Goal: Download file/media

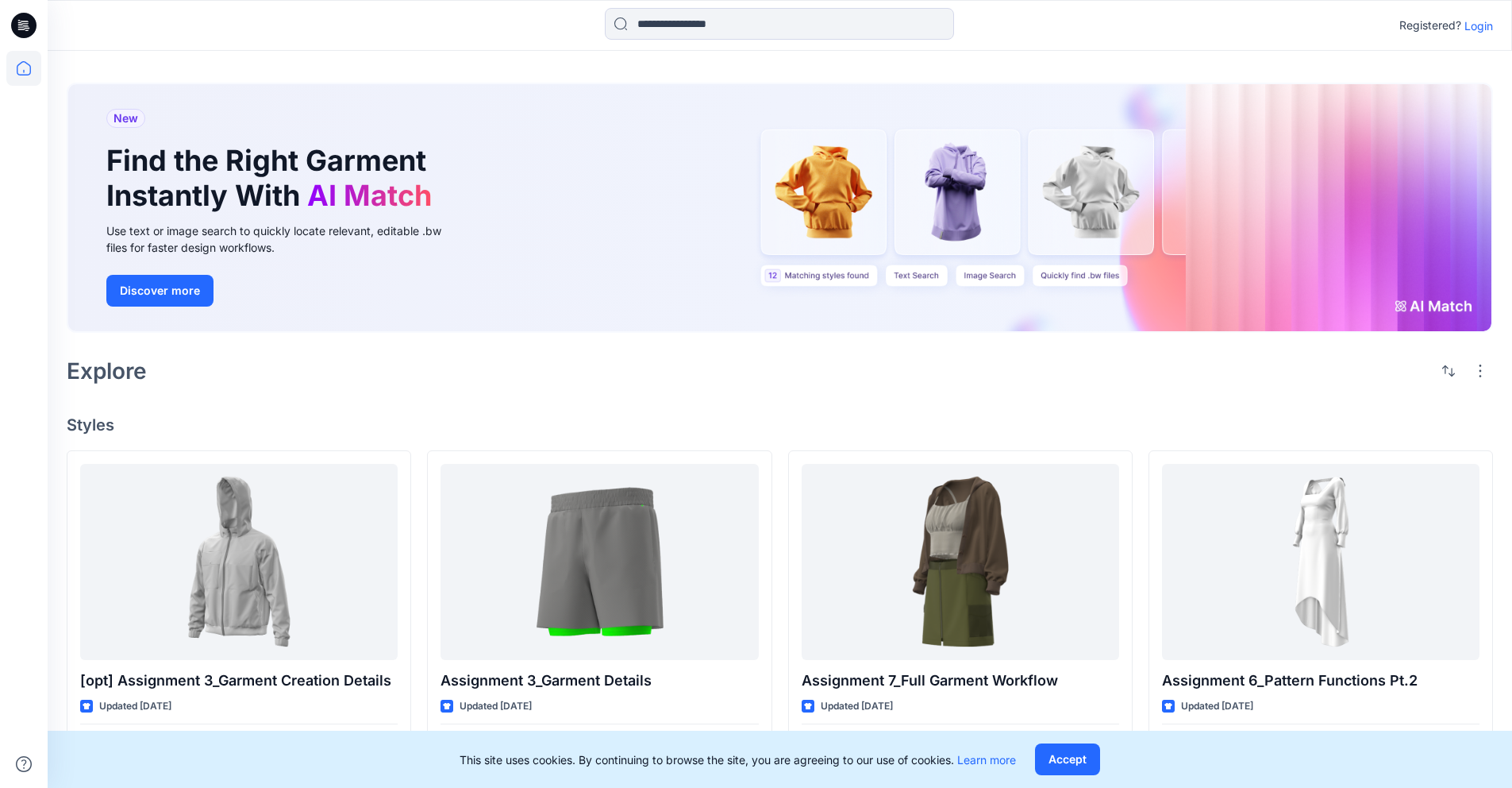
click at [1485, 35] on div "Registered? Login" at bounding box center [779, 26] width 1464 height 35
click at [1476, 33] on div "Registered? Login" at bounding box center [1446, 25] width 94 height 19
click at [1478, 30] on p "Login" at bounding box center [1479, 26] width 29 height 17
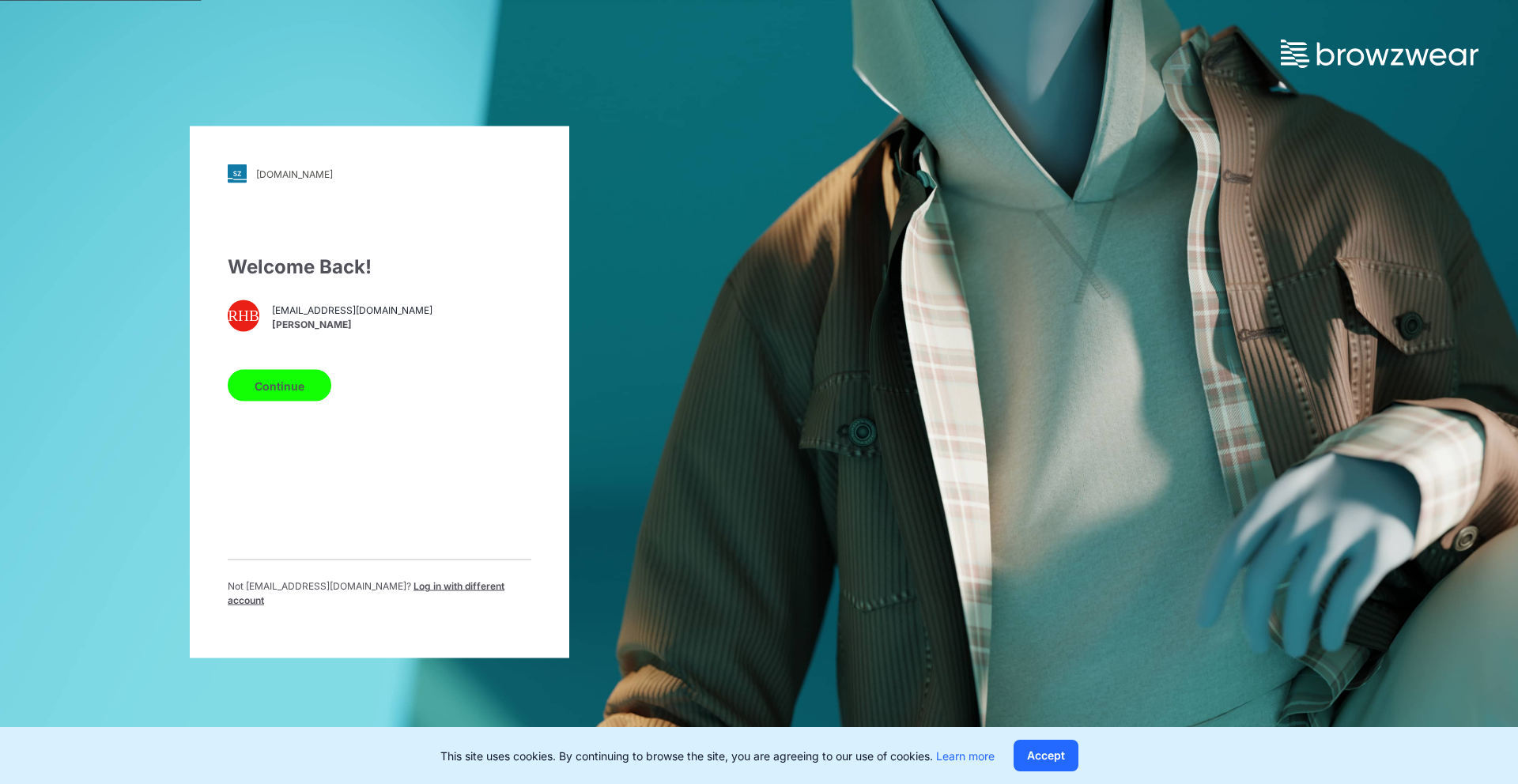
click at [287, 386] on button "Continue" at bounding box center [280, 386] width 104 height 31
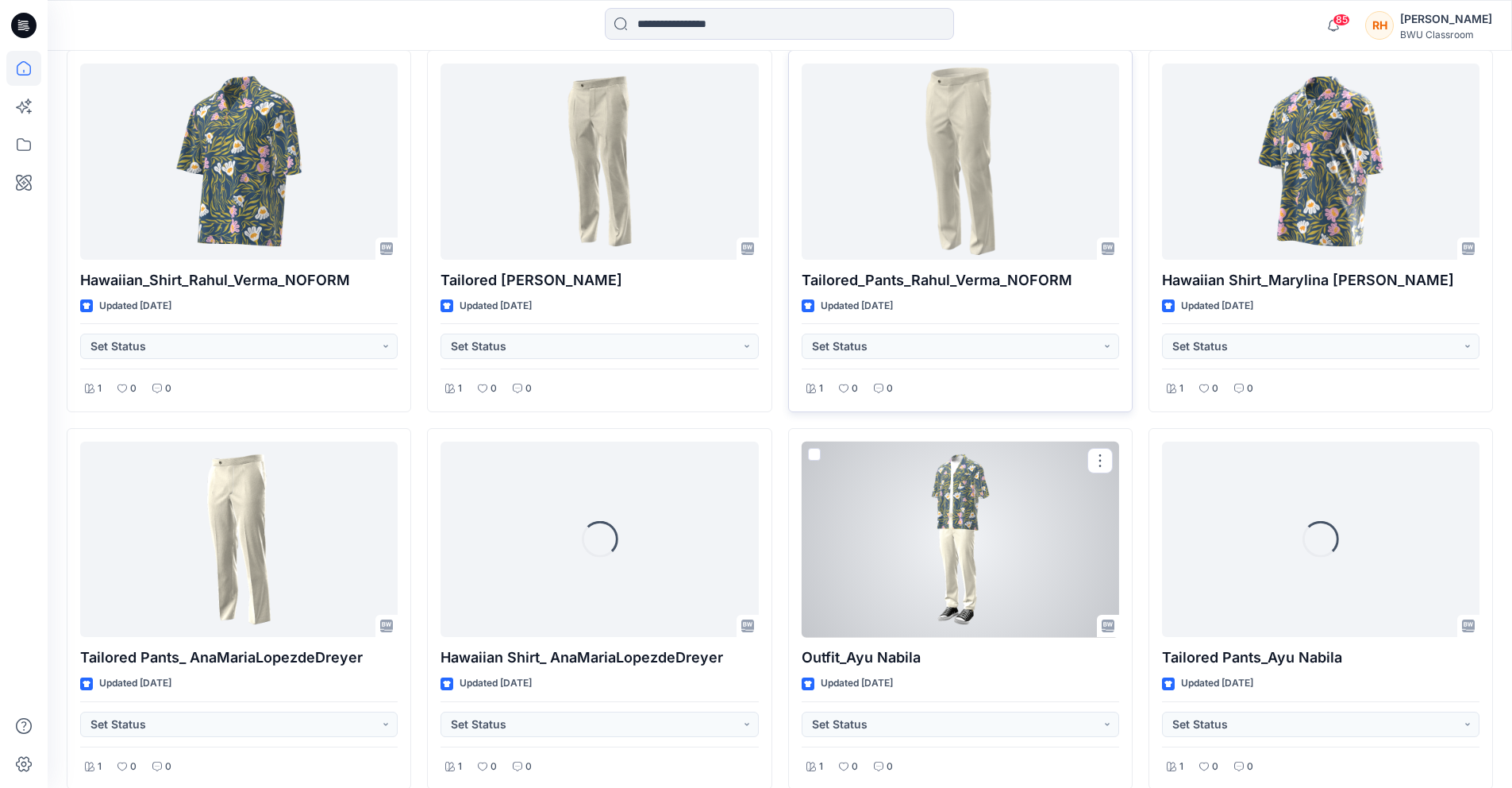
scroll to position [4895, 0]
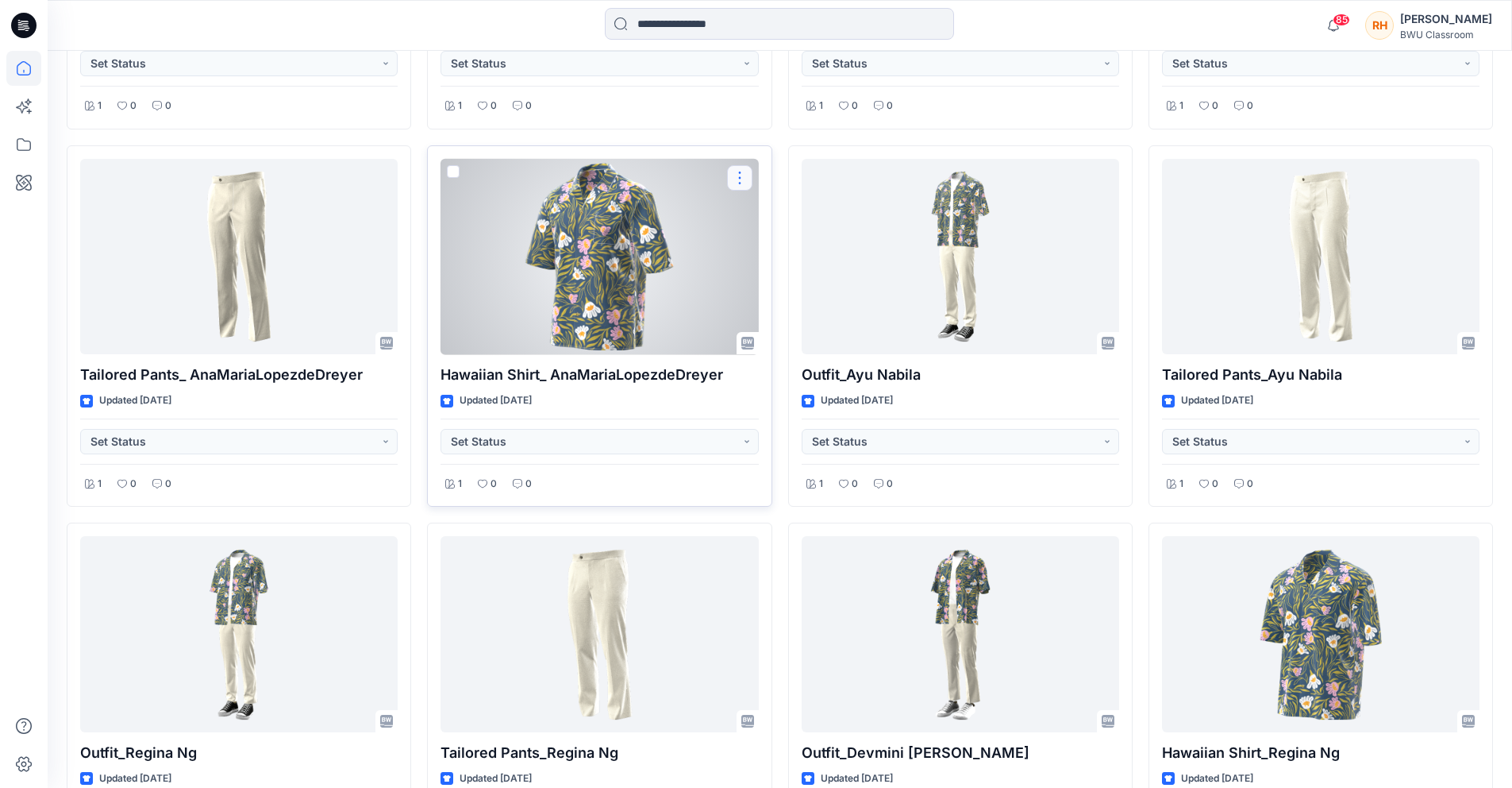
click at [734, 177] on button "button" at bounding box center [739, 178] width 25 height 25
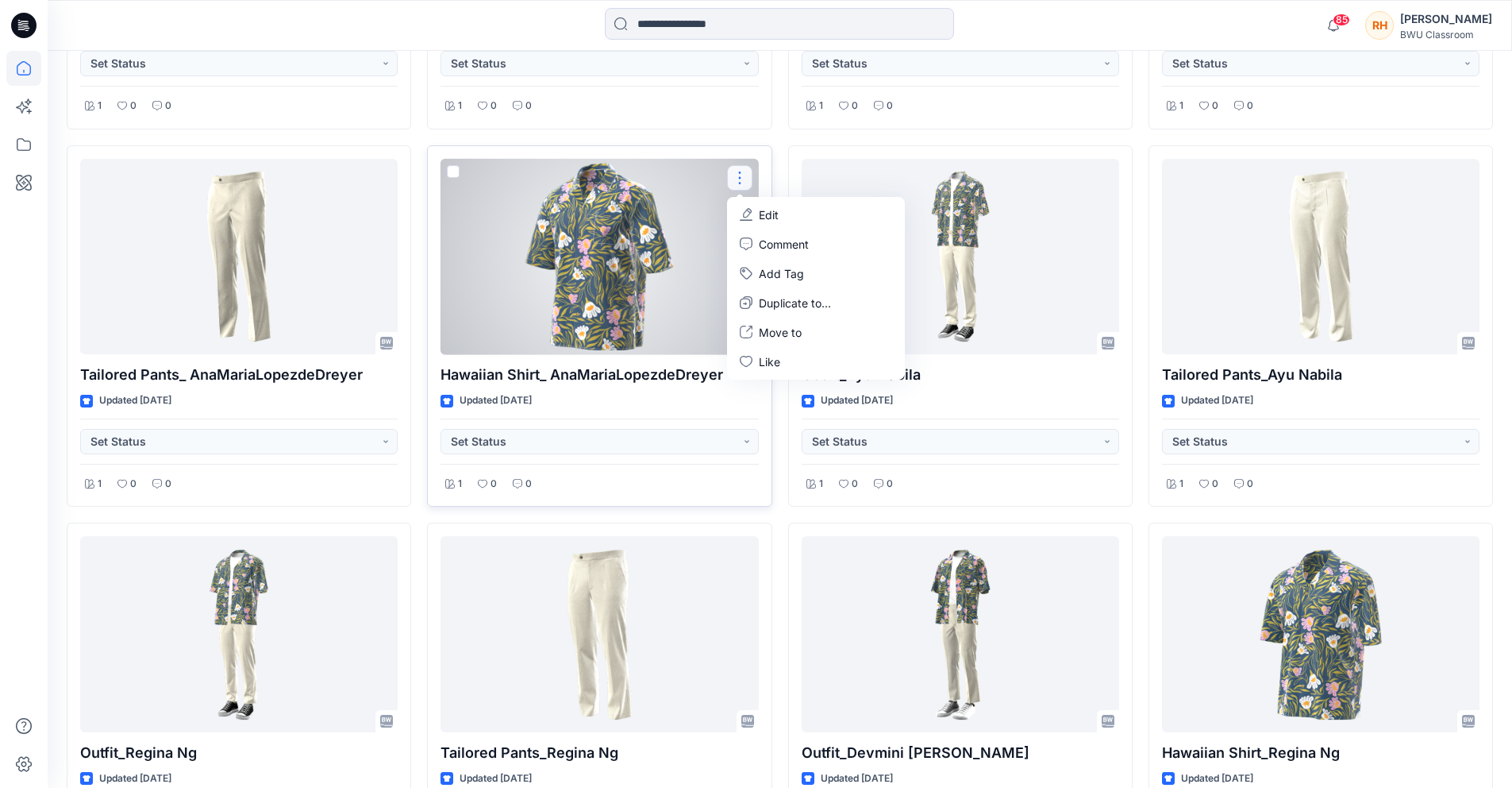
click at [676, 405] on div "Updated 9 days ago" at bounding box center [599, 401] width 317 height 17
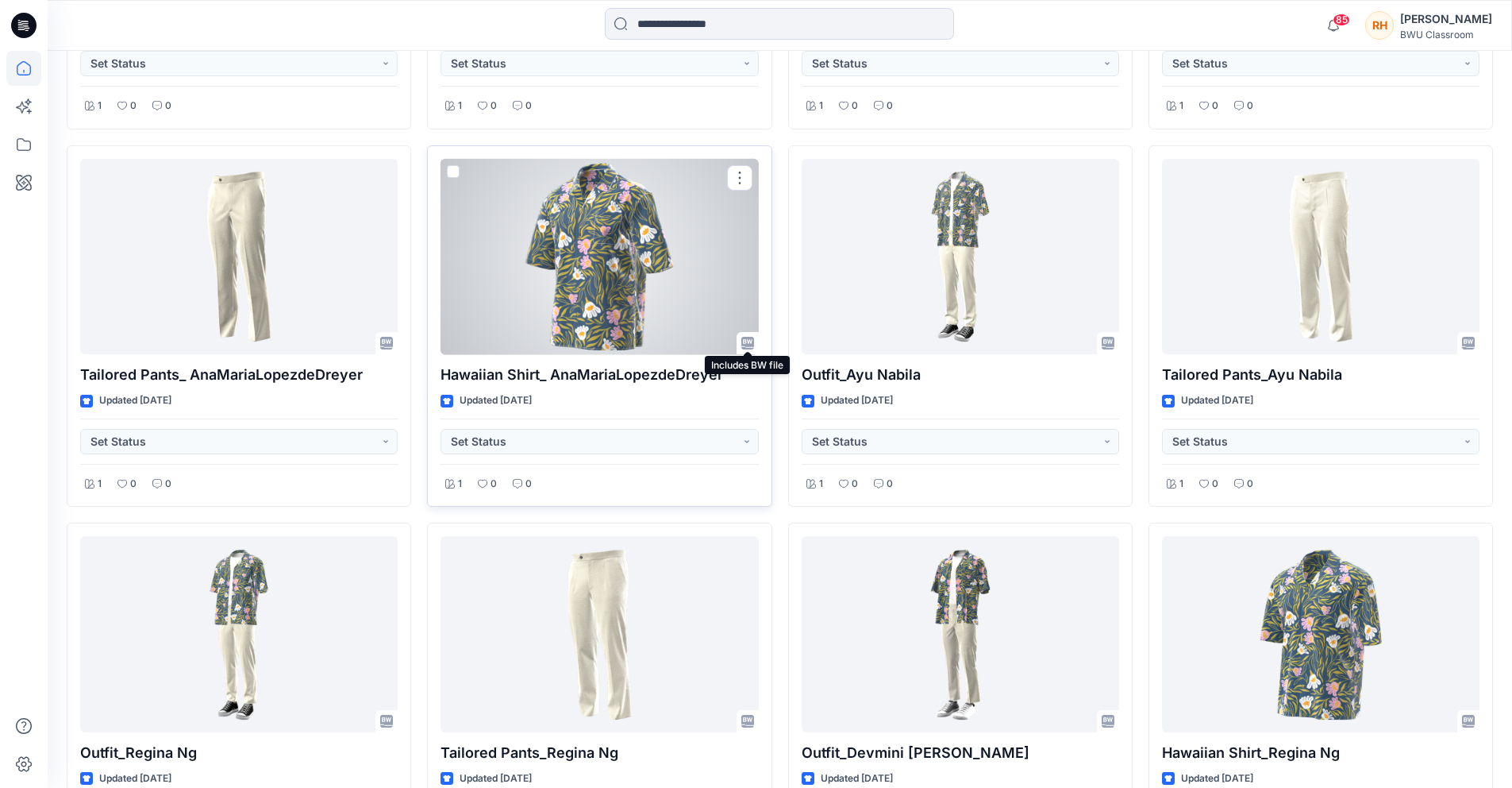
click at [747, 347] on icon at bounding box center [748, 343] width 13 height 13
click at [747, 341] on icon at bounding box center [748, 343] width 13 height 13
click at [744, 343] on icon at bounding box center [748, 343] width 13 height 13
click at [696, 311] on div at bounding box center [599, 257] width 317 height 196
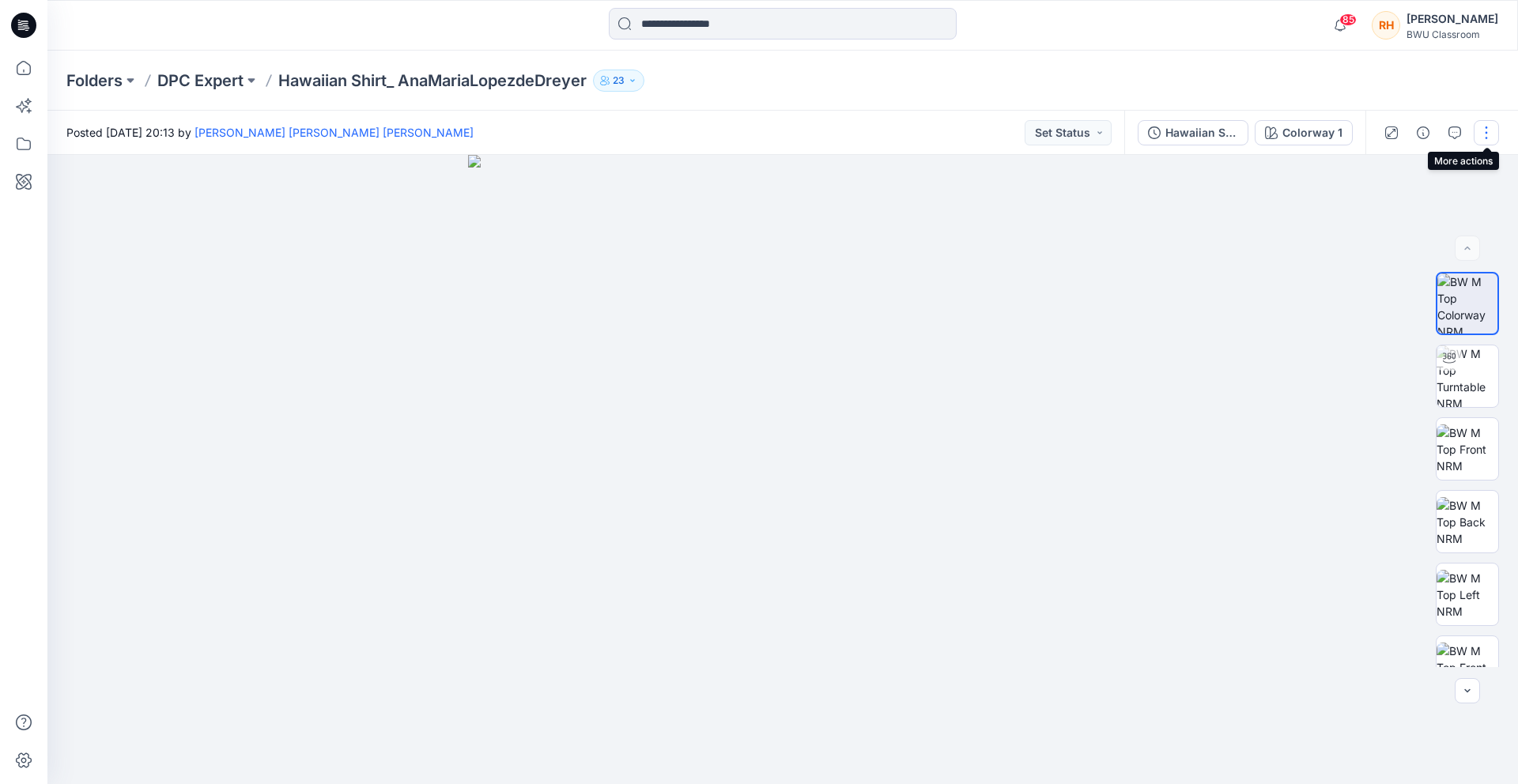
click at [1483, 132] on button "button" at bounding box center [1486, 132] width 25 height 25
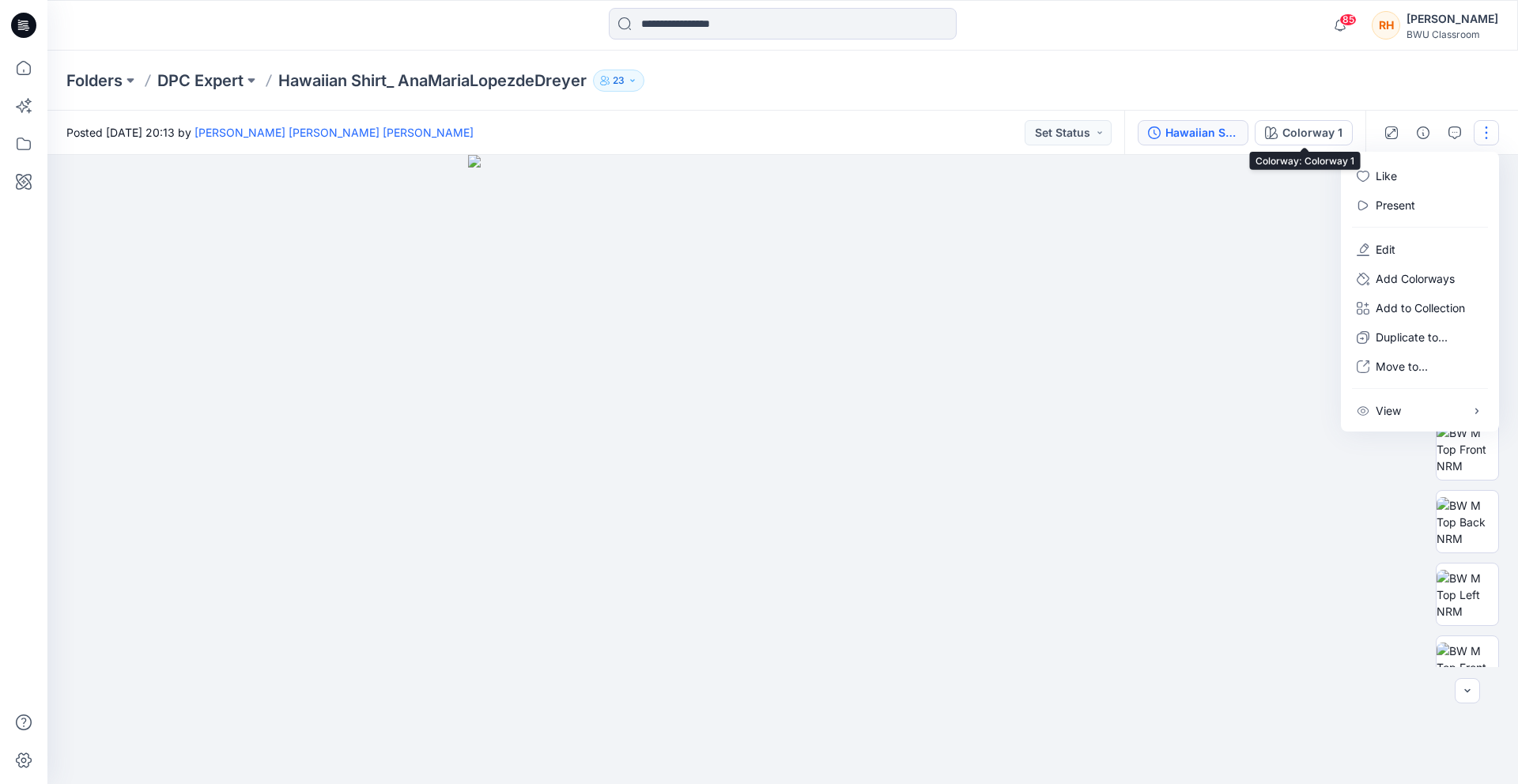
click at [1208, 129] on div "Hawaiian Shirt_ AnaMariaLopezdeDreyer" at bounding box center [1201, 132] width 73 height 18
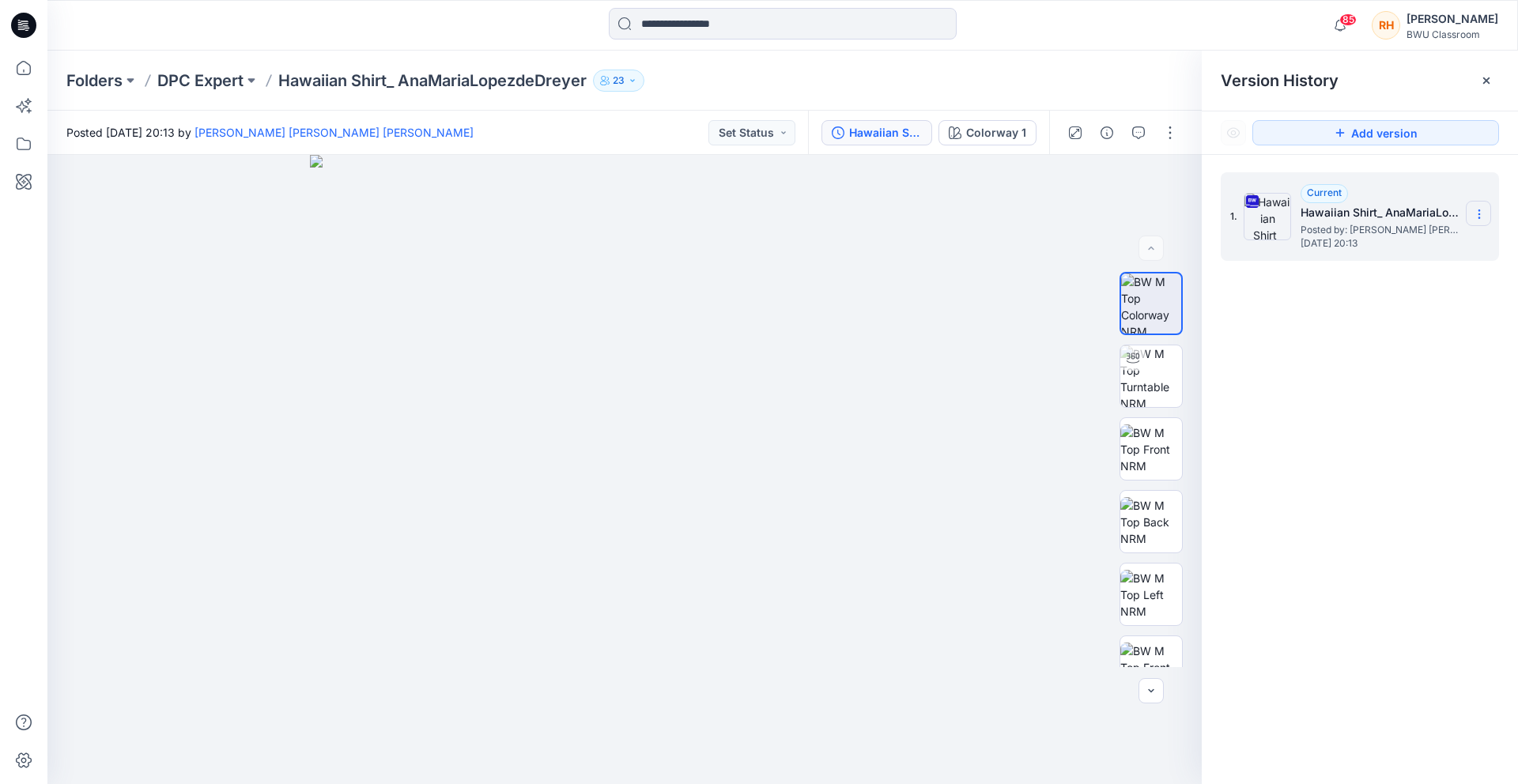
click at [1474, 214] on icon at bounding box center [1479, 215] width 13 height 13
click at [1431, 245] on span "Download Source BW File" at bounding box center [1399, 244] width 132 height 19
click at [461, 42] on div at bounding box center [783, 26] width 735 height 35
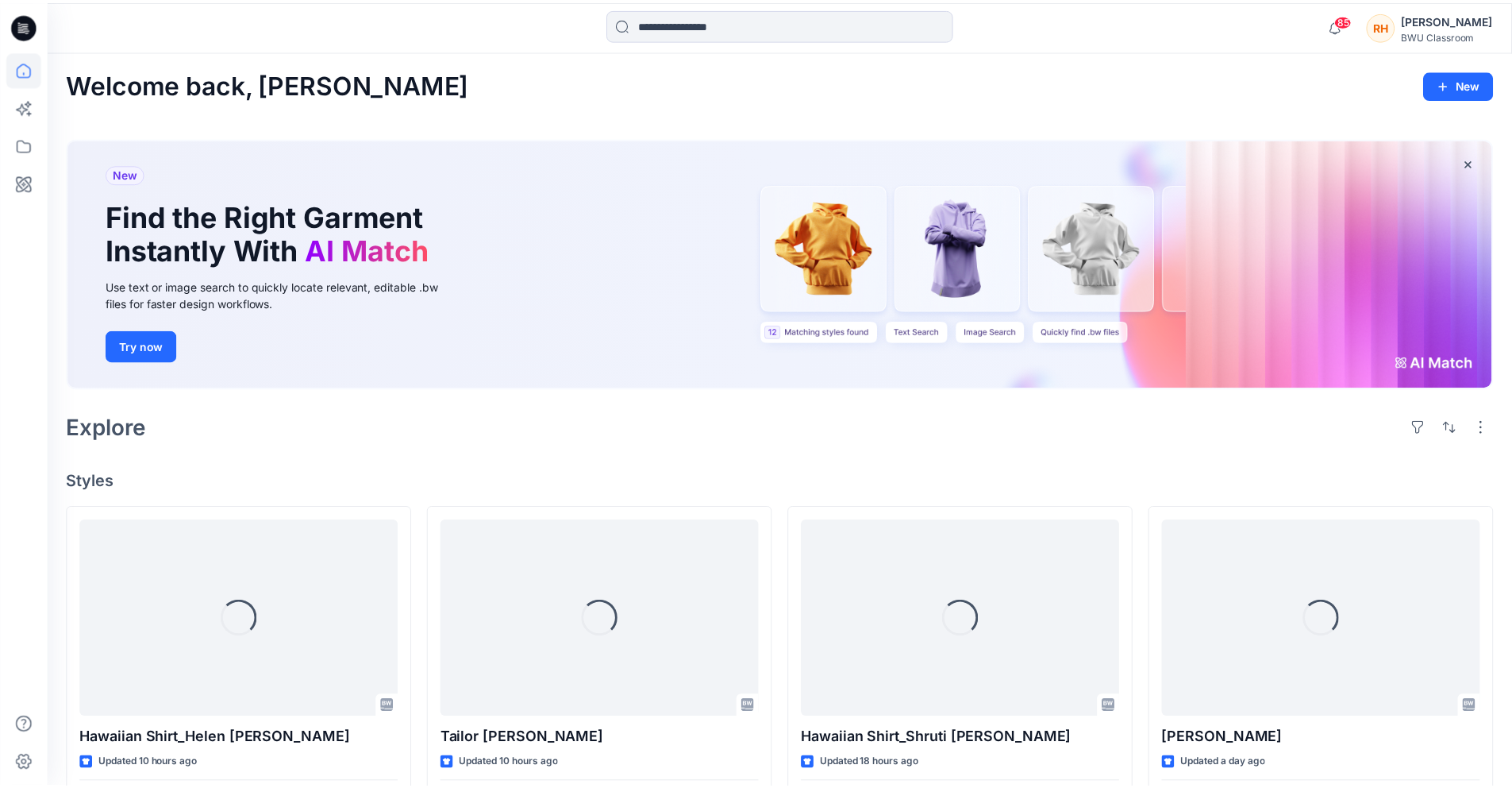
scroll to position [4895, 0]
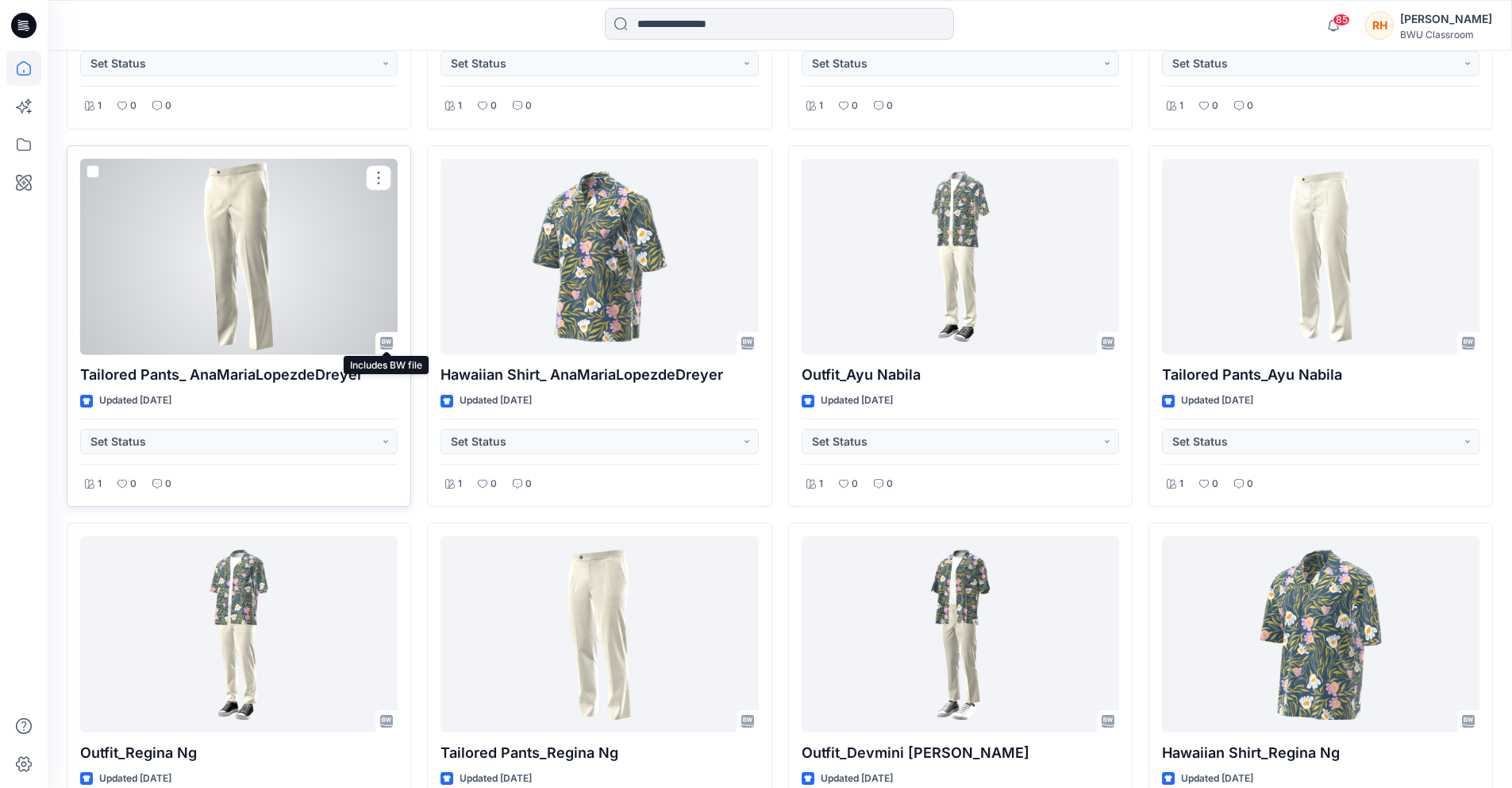
click at [387, 343] on icon at bounding box center [387, 343] width 13 height 13
click at [378, 172] on button "button" at bounding box center [378, 178] width 25 height 25
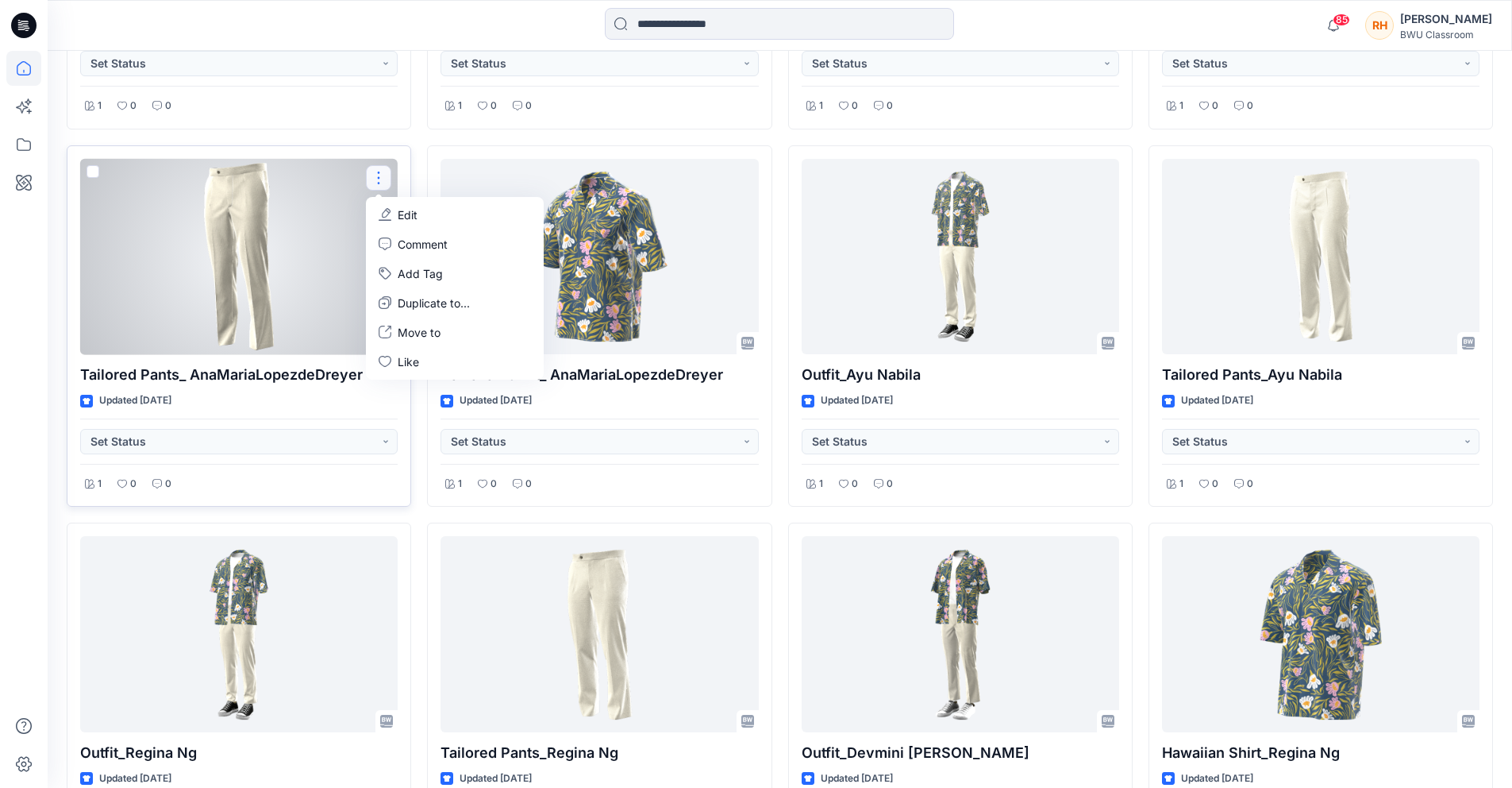
click at [312, 279] on div at bounding box center [238, 257] width 317 height 196
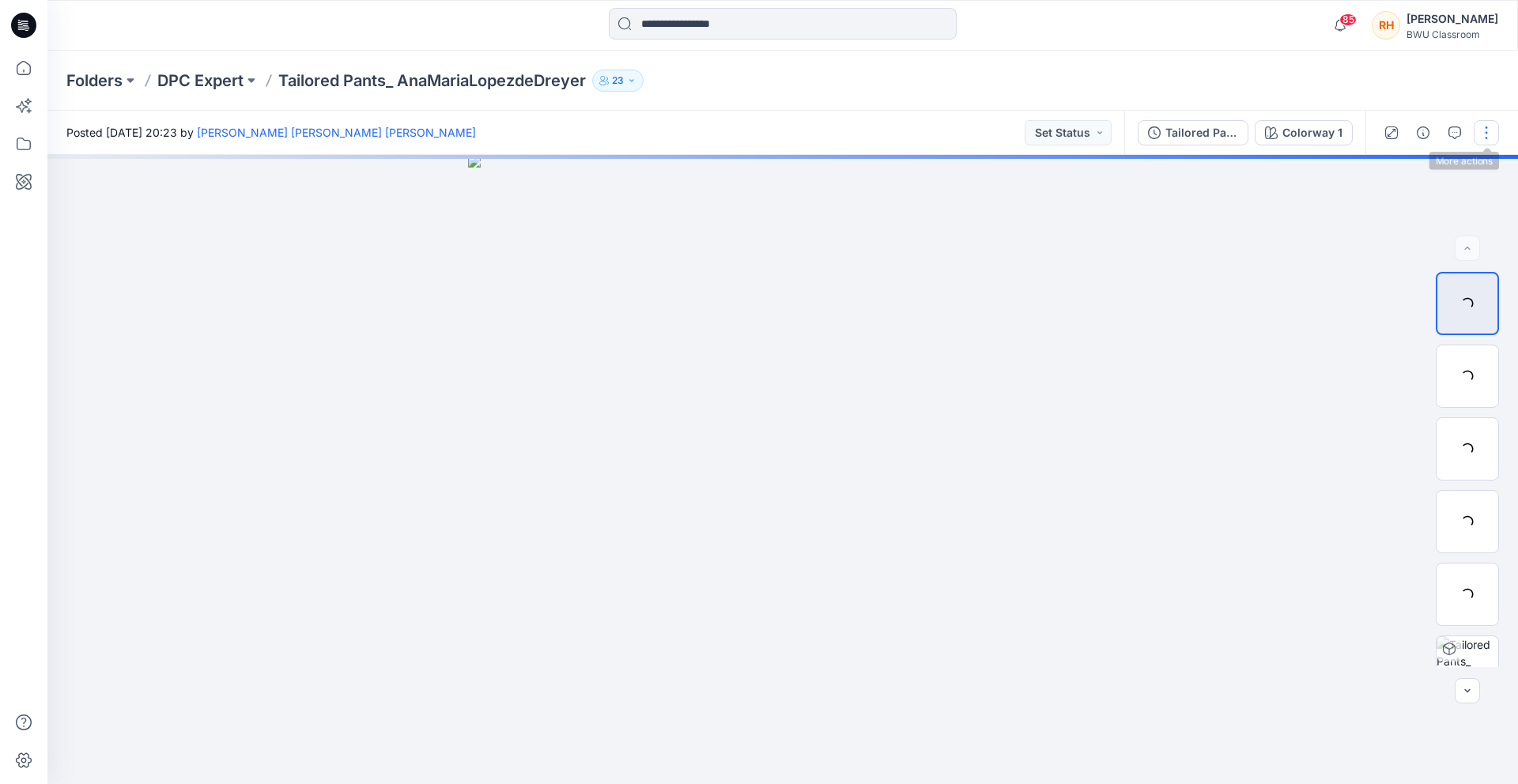
click at [1489, 132] on button "button" at bounding box center [1486, 132] width 25 height 25
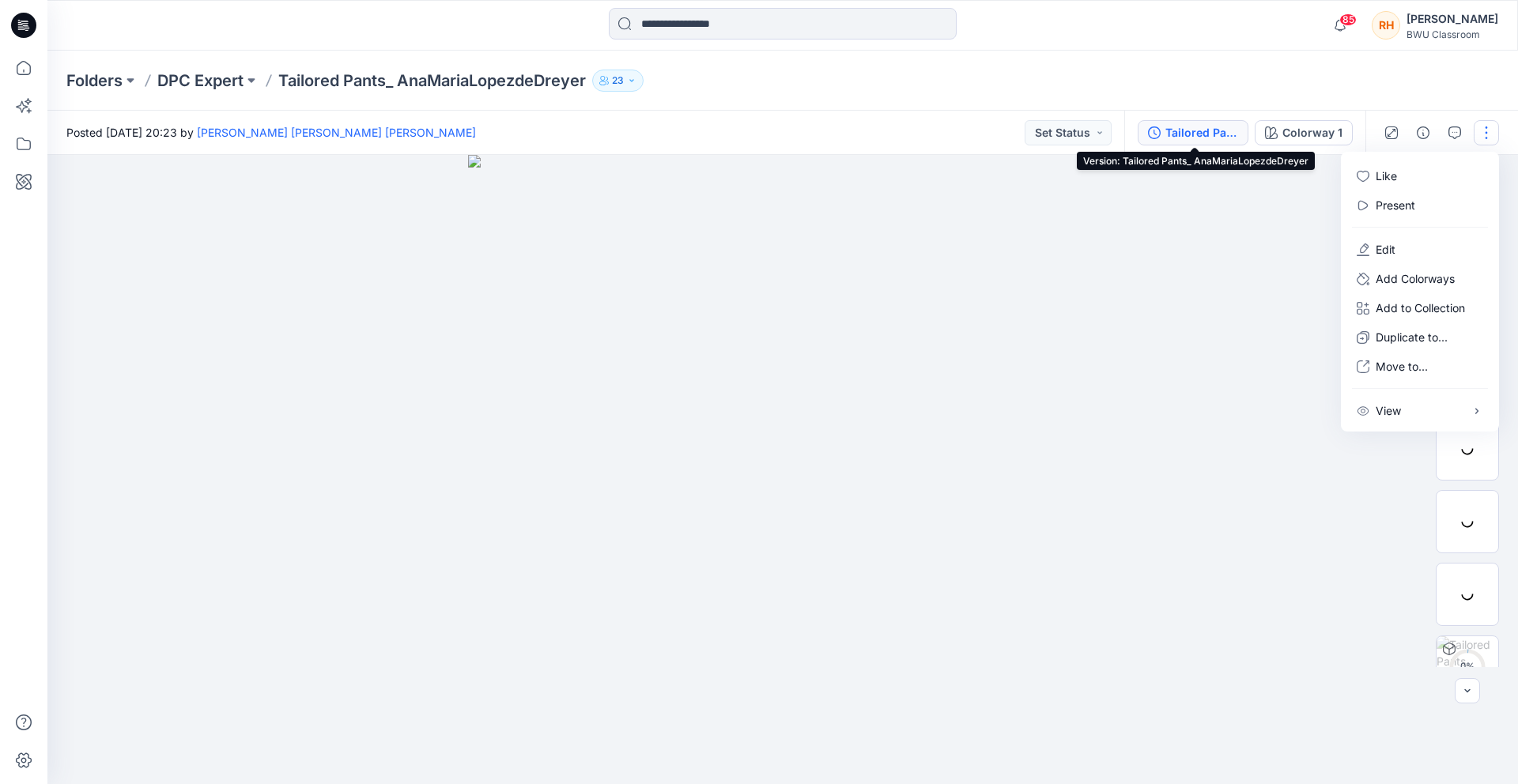
click at [1213, 135] on div "Tailored Pants_ AnaMariaLopezdeDreyer" at bounding box center [1201, 132] width 73 height 18
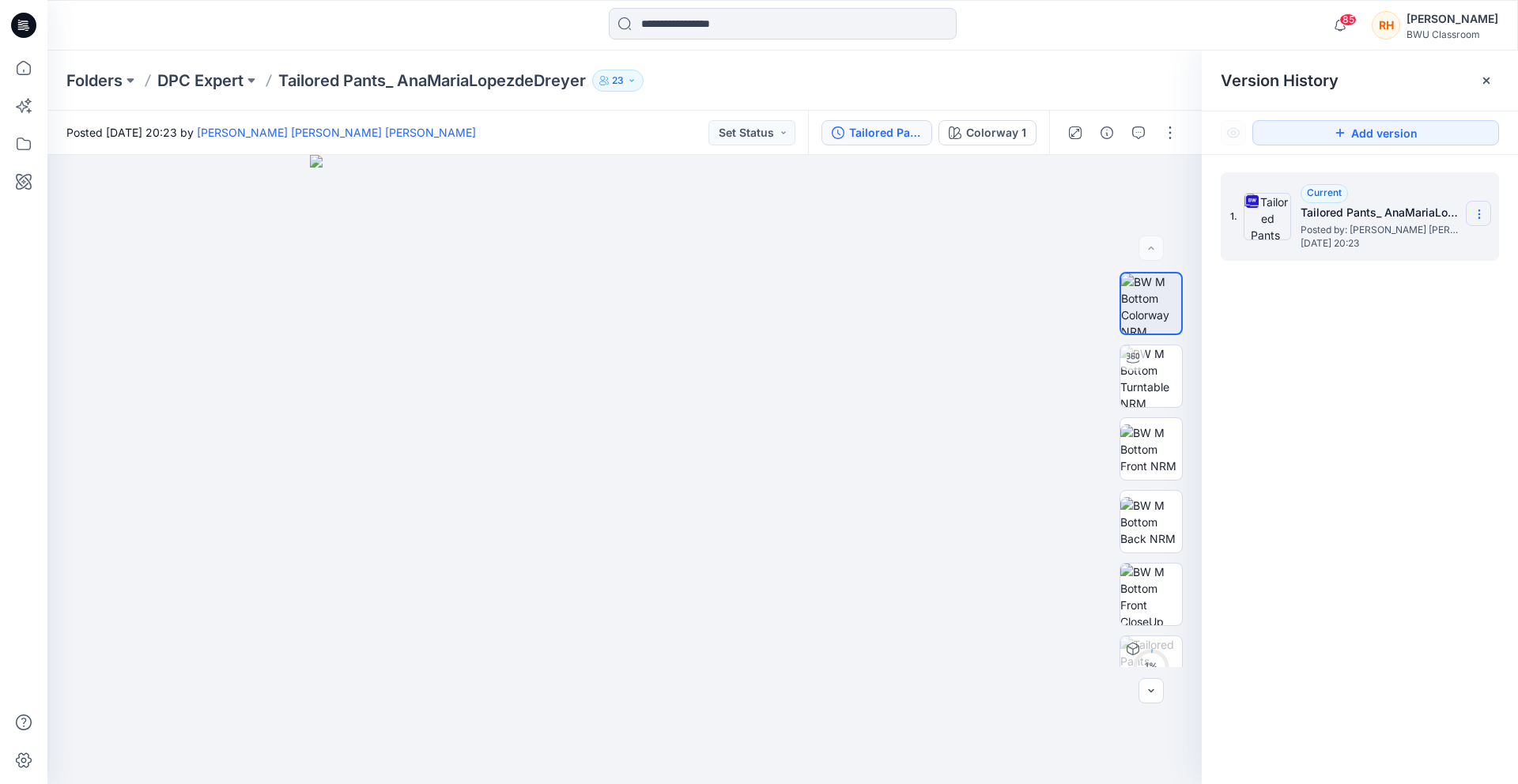
click at [1482, 214] on icon at bounding box center [1479, 215] width 13 height 13
click at [1454, 241] on span "Download Source BW File" at bounding box center [1399, 244] width 132 height 19
click at [721, 22] on input at bounding box center [783, 24] width 348 height 31
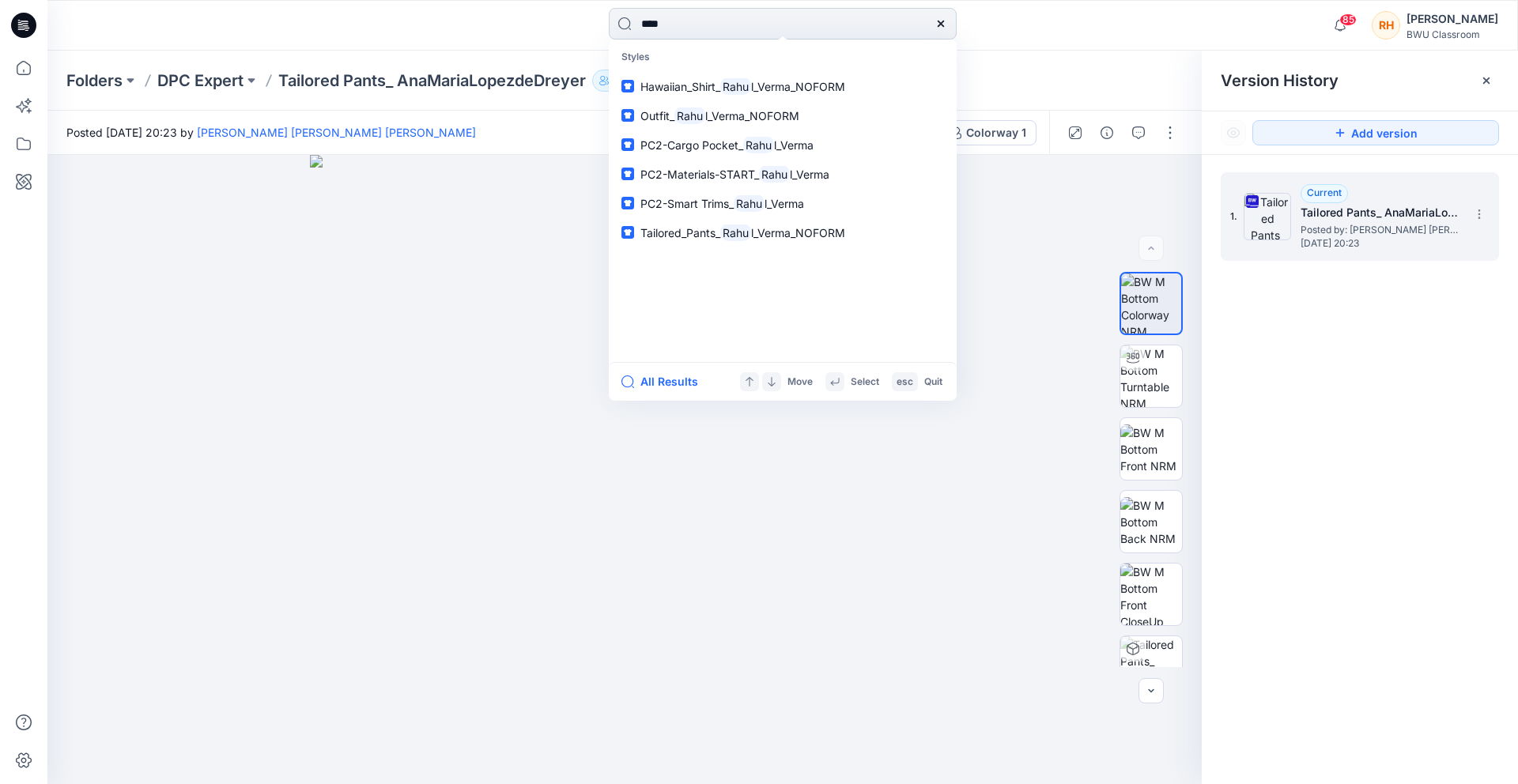
type input "*****"
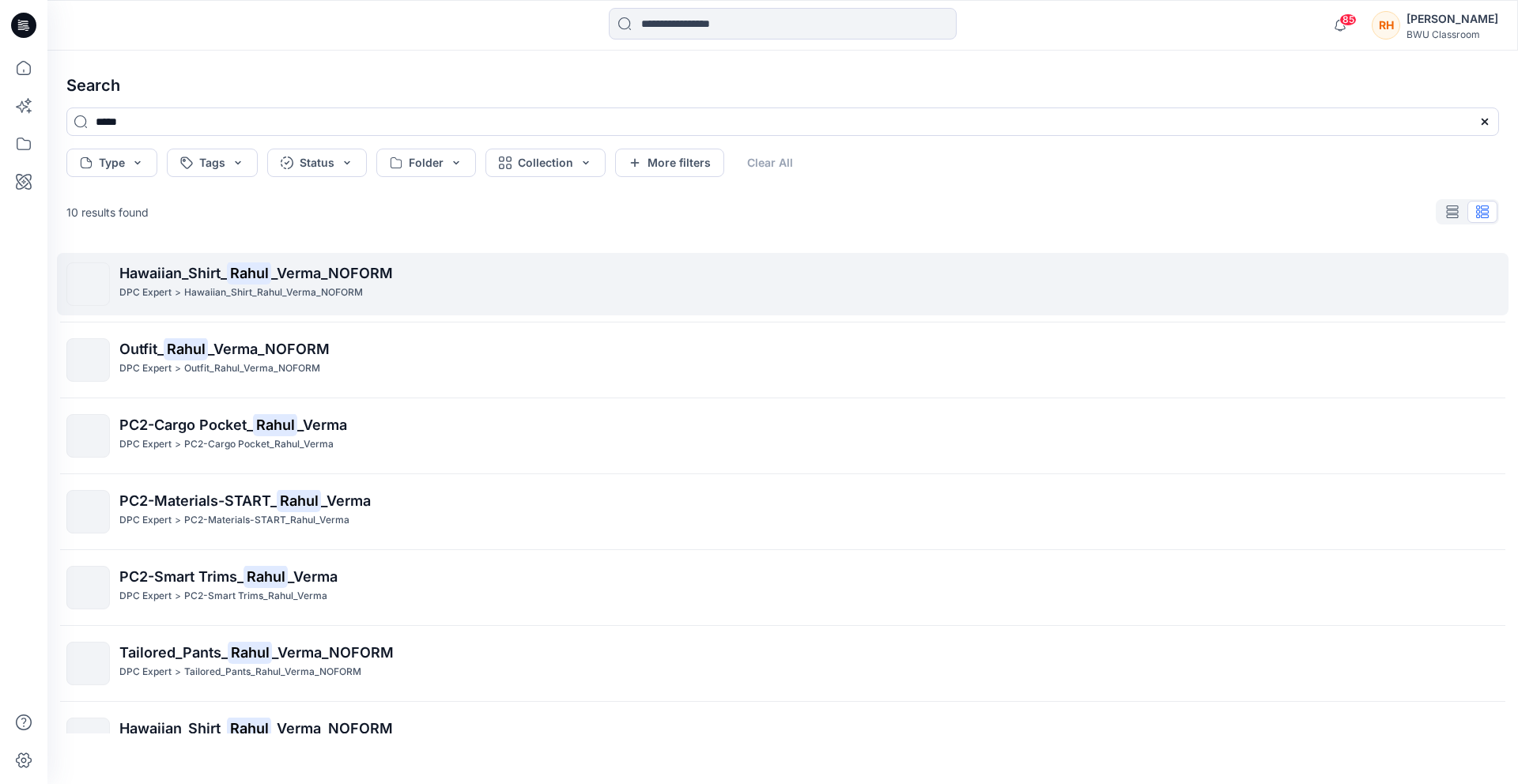
click at [187, 278] on span "Hawaiian_Shirt_" at bounding box center [173, 273] width 107 height 17
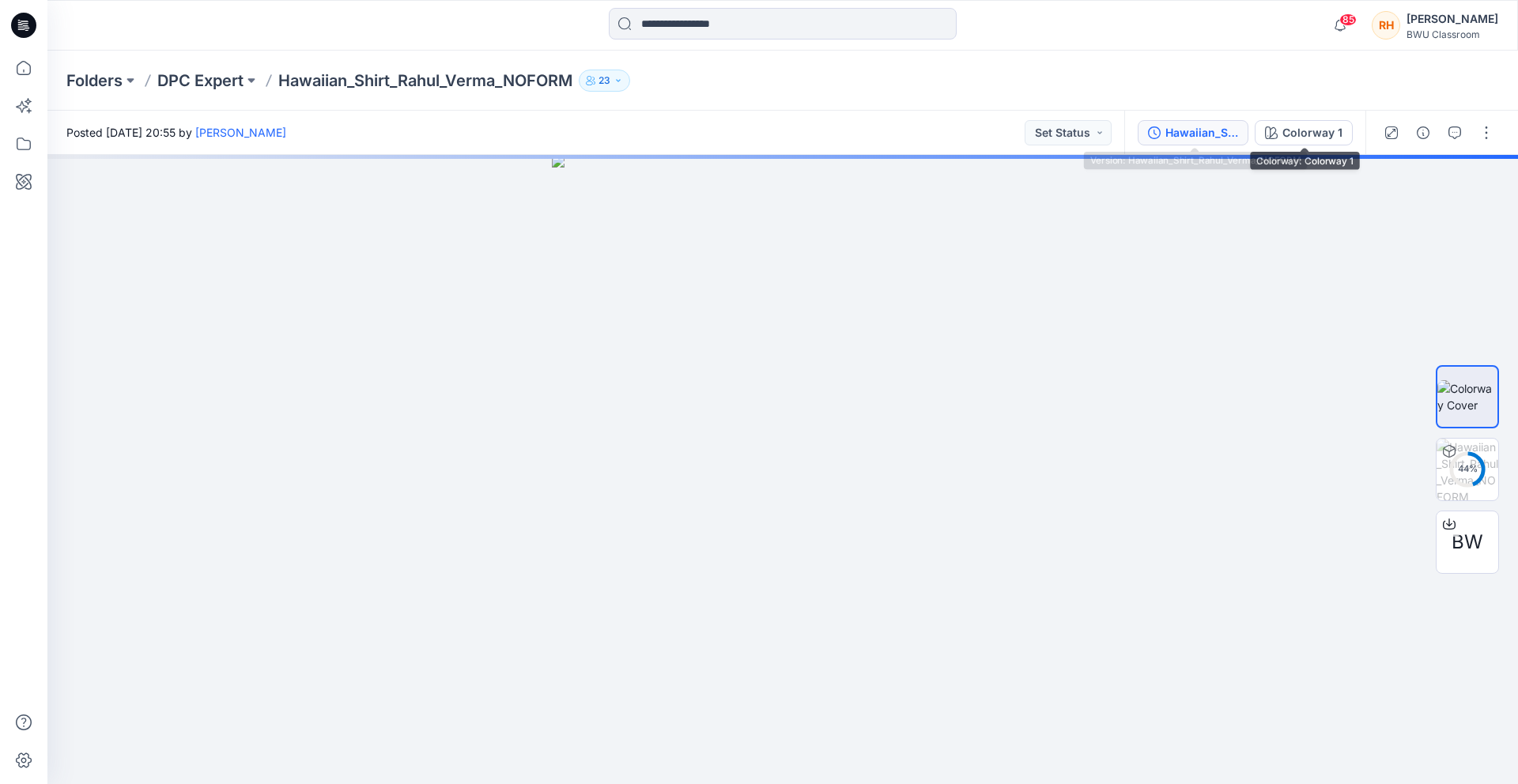
click at [1198, 124] on div "Hawaiian_Shirt_Rahul_Verma_NOFORM" at bounding box center [1201, 132] width 73 height 18
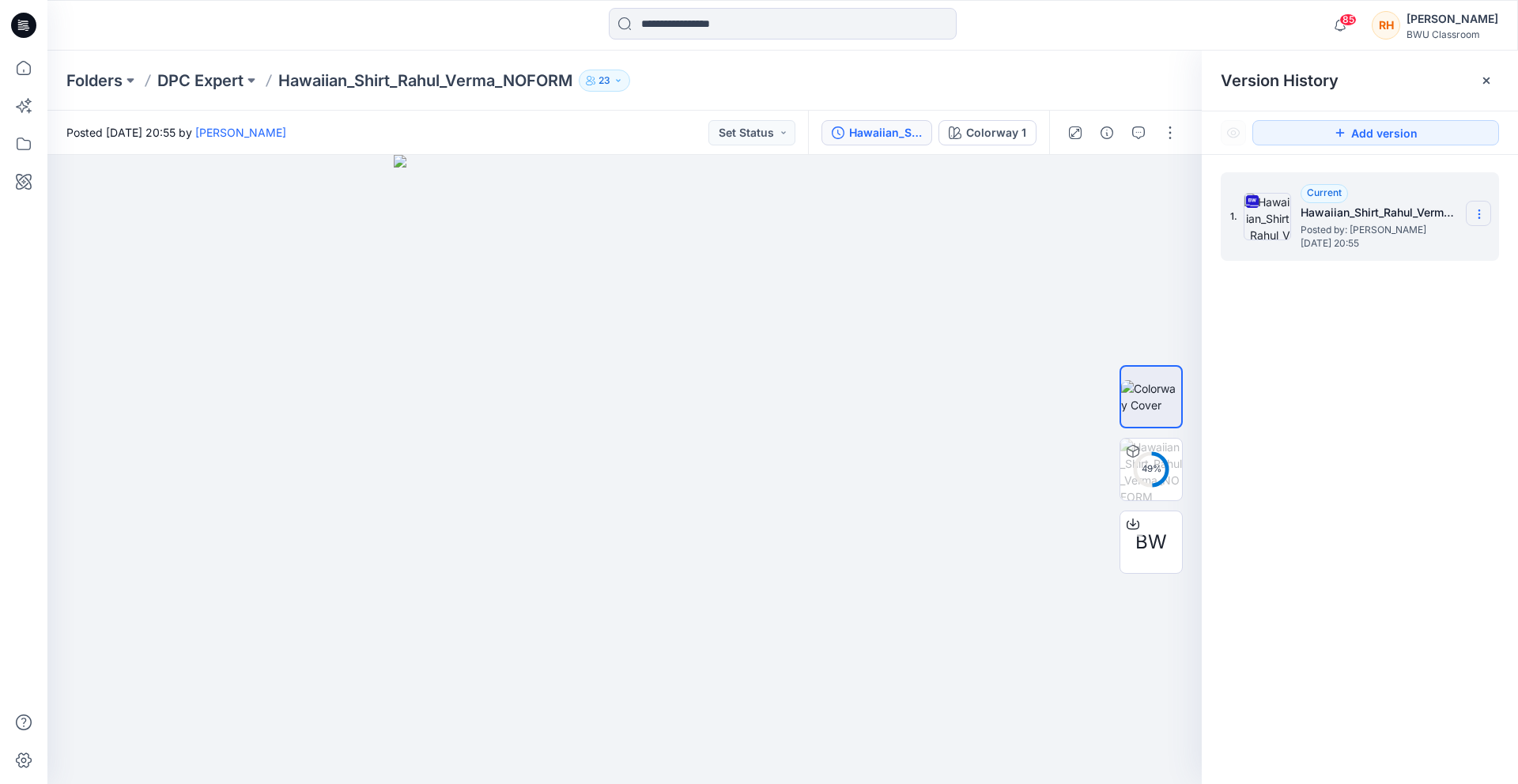
click at [1477, 216] on icon at bounding box center [1479, 215] width 13 height 13
click at [1431, 249] on span "Download Source BW File" at bounding box center [1399, 244] width 132 height 19
click at [418, 136] on div "Posted Thursday, October 02, 2025 20:55 by Rahul Verma Set Status" at bounding box center [427, 132] width 760 height 44
click at [219, 75] on p "DPC Expert" at bounding box center [200, 81] width 86 height 22
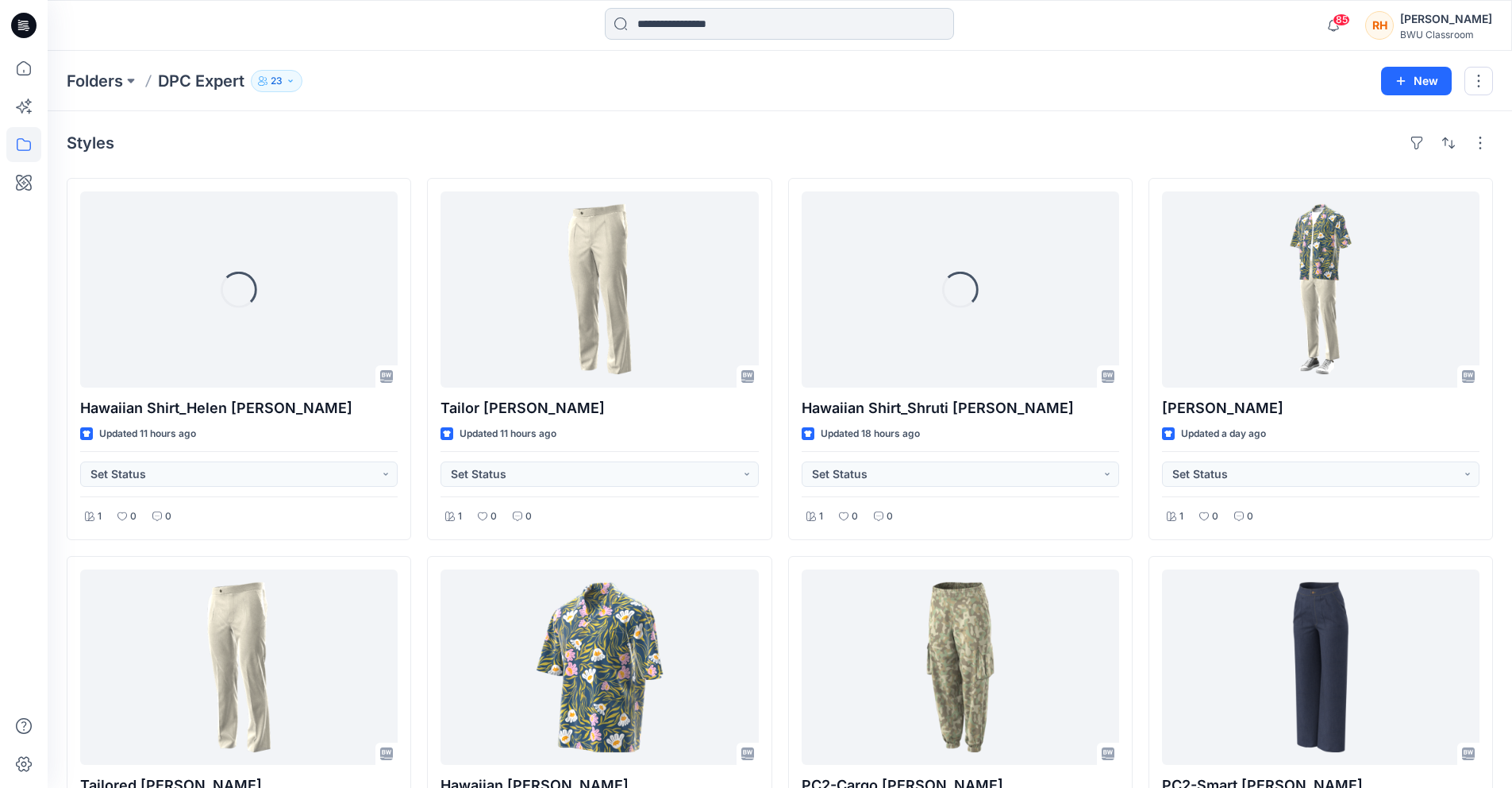
click at [664, 18] on input at bounding box center [780, 24] width 350 height 32
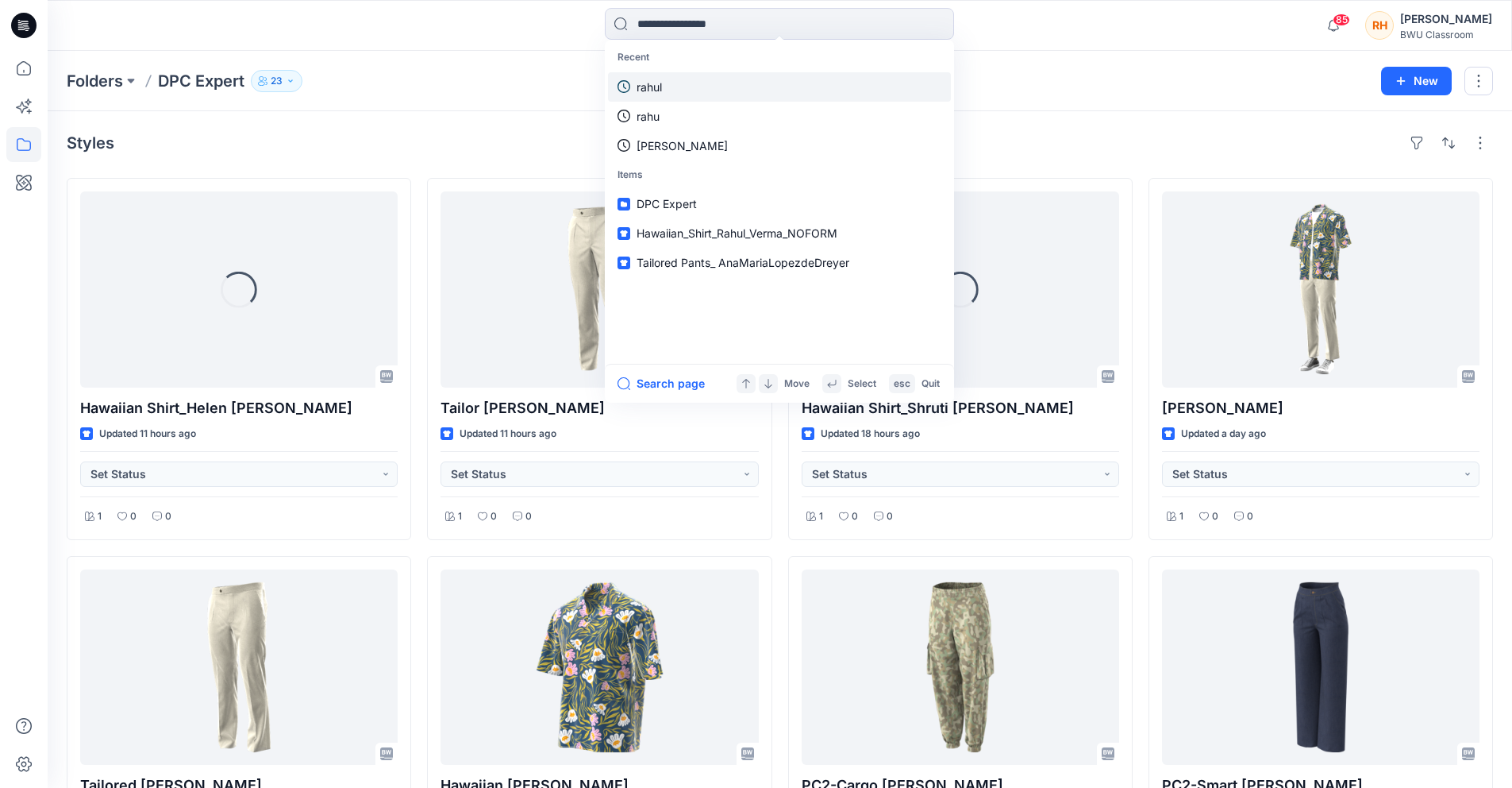
click at [665, 92] on link "rahul" at bounding box center [779, 87] width 343 height 30
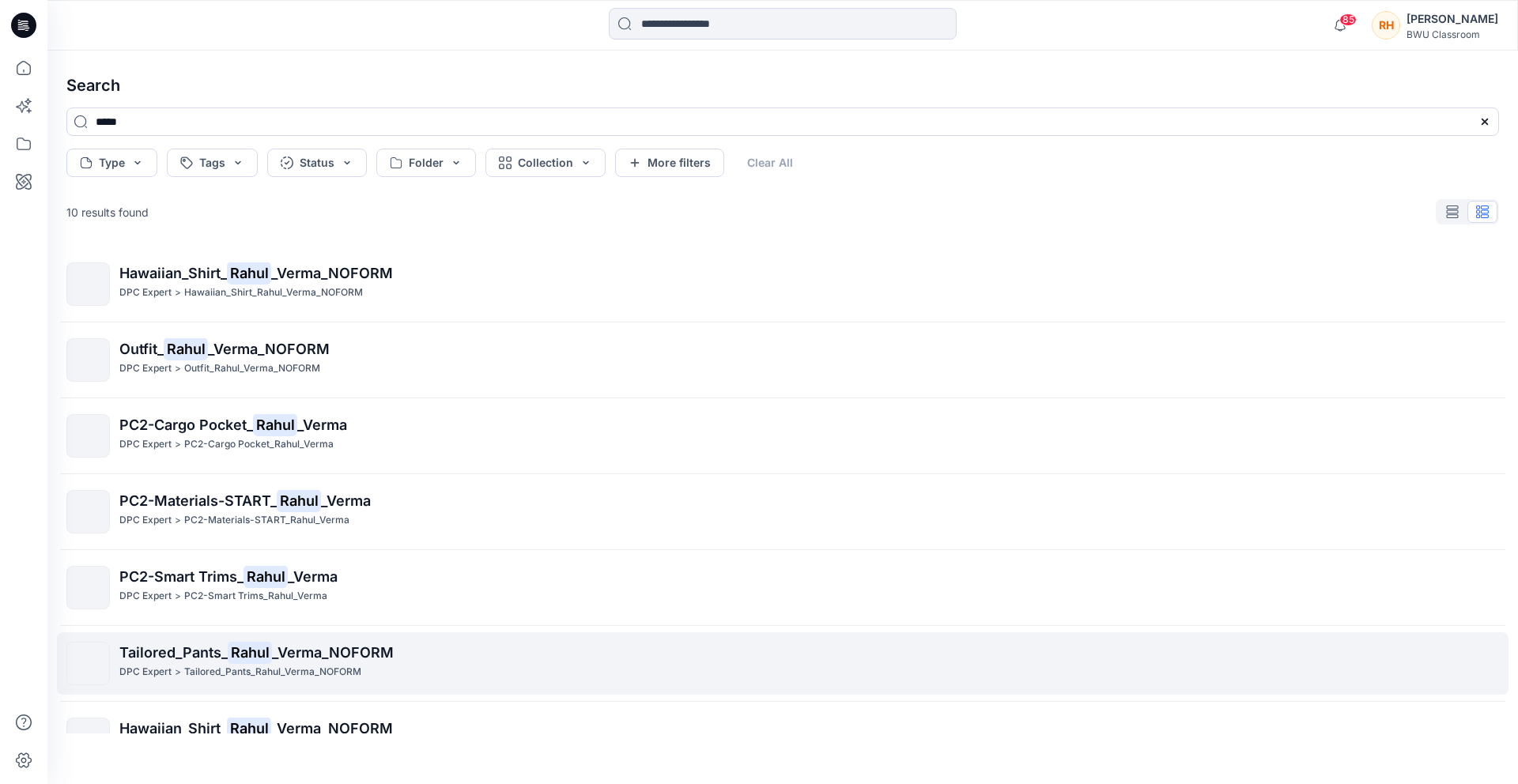
click at [344, 647] on span "_Verma_NOFORM" at bounding box center [332, 653] width 121 height 17
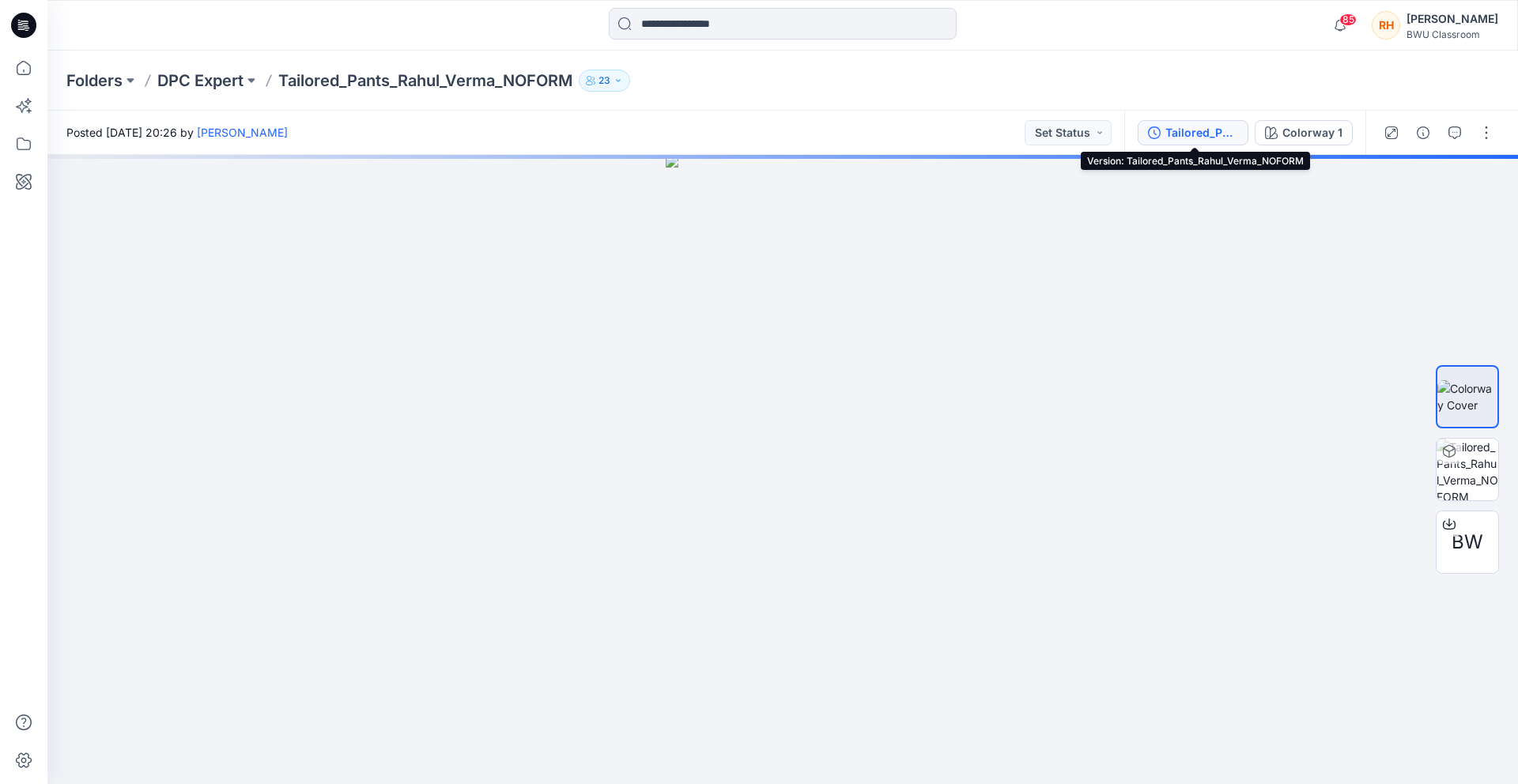
click at [1208, 133] on div "Tailored_Pants_Rahul_Verma_NOFORM" at bounding box center [1201, 132] width 73 height 18
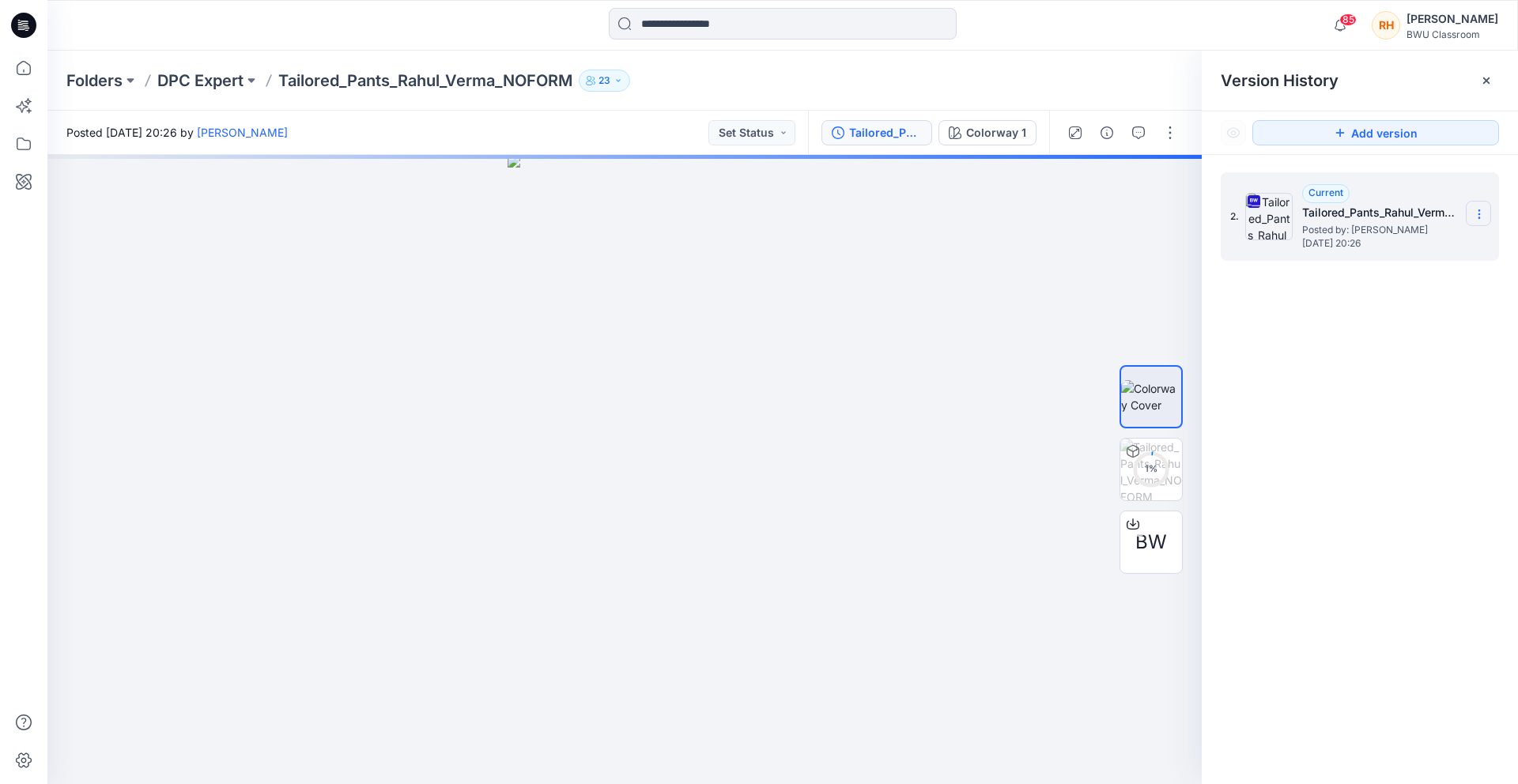
click at [1477, 211] on icon at bounding box center [1479, 215] width 13 height 13
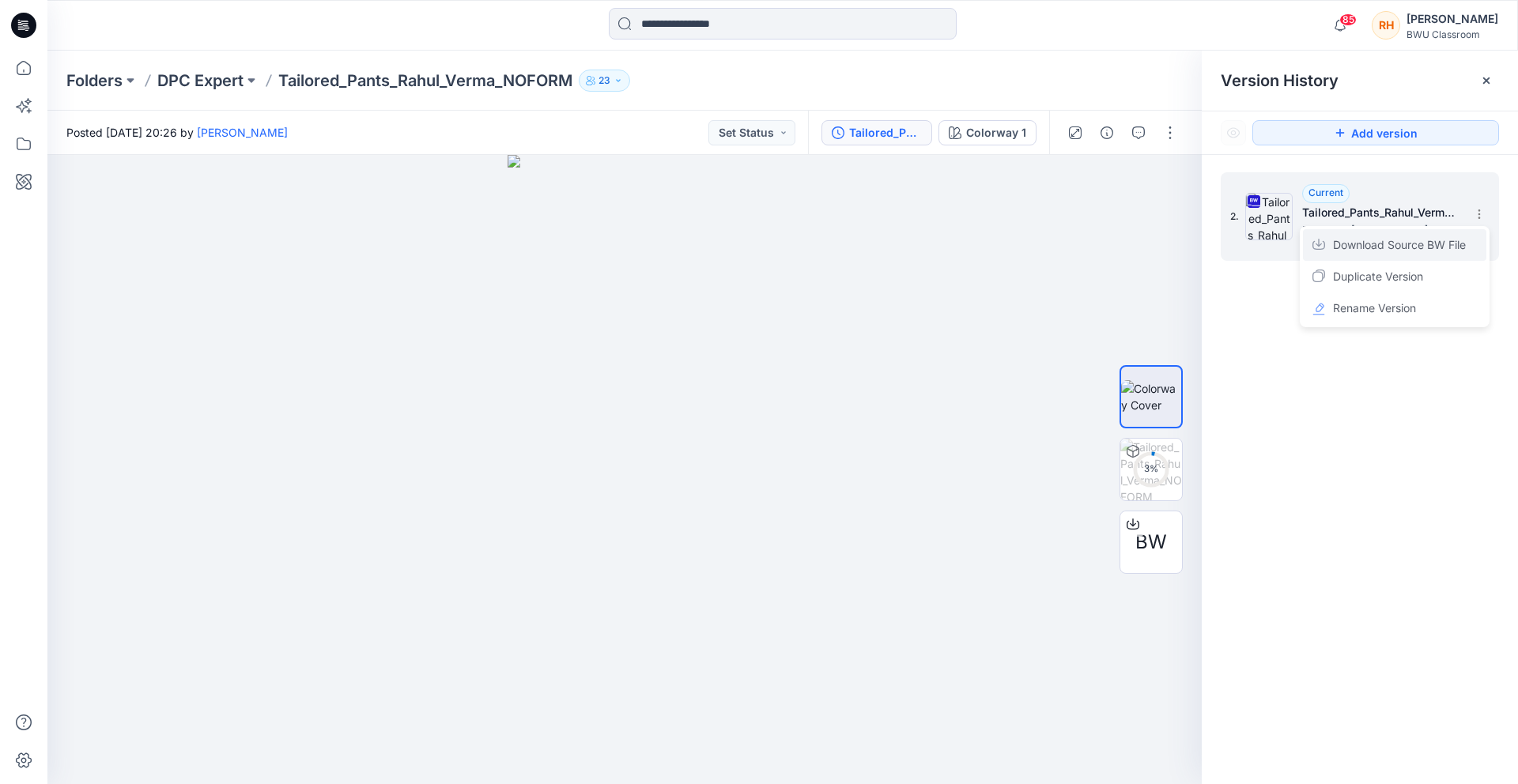
click at [1390, 244] on span "Download Source BW File" at bounding box center [1399, 244] width 132 height 19
